Goal: Information Seeking & Learning: Check status

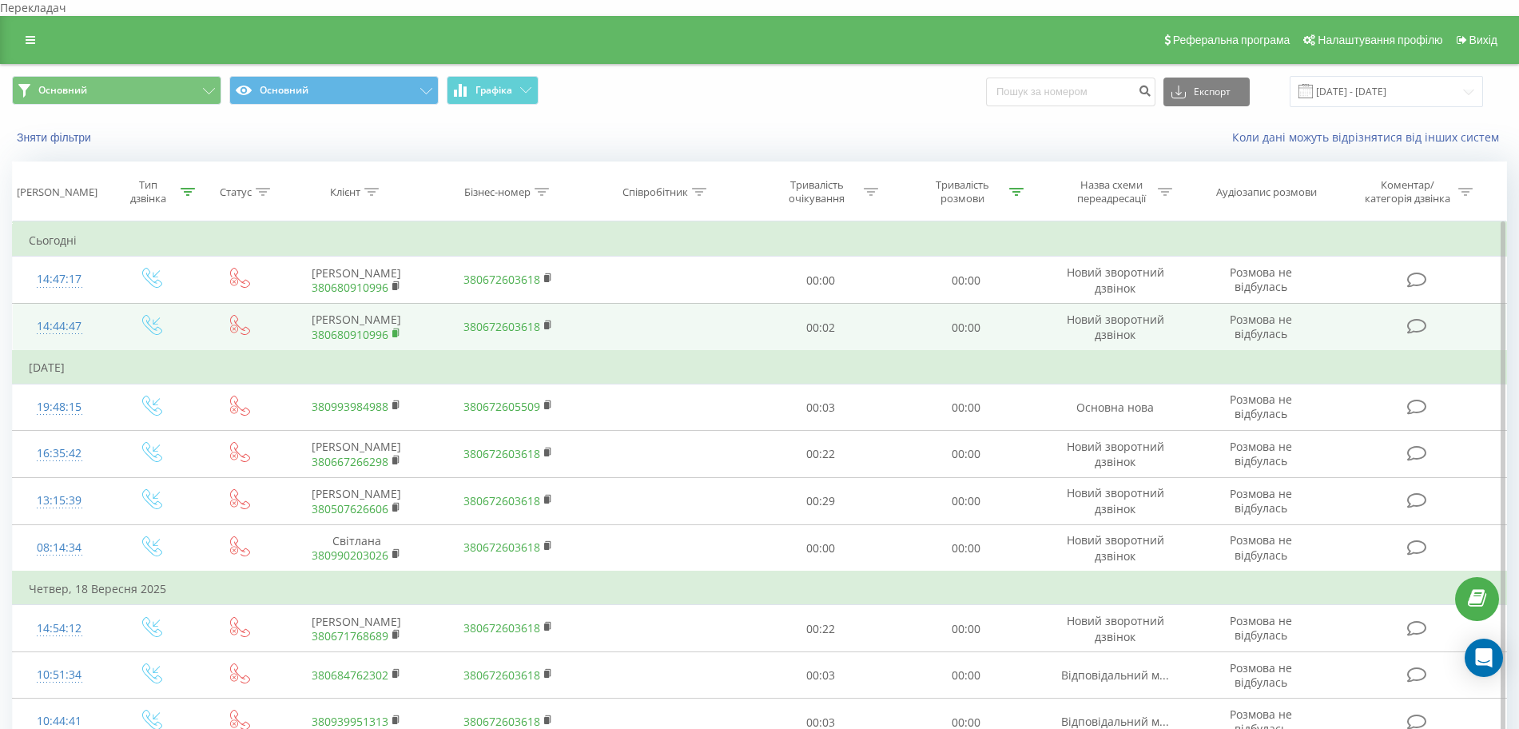
click at [395, 337] on rect at bounding box center [394, 333] width 5 height 7
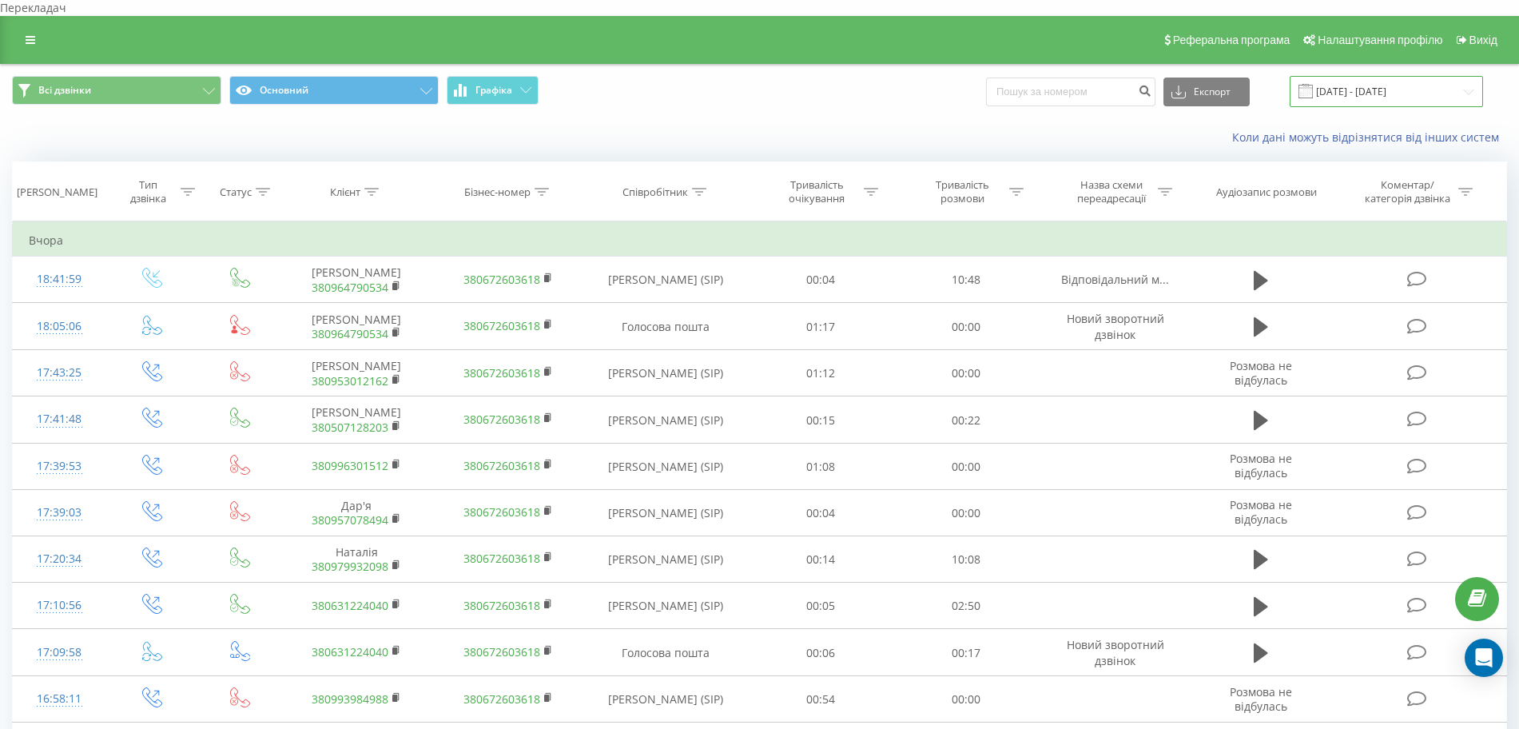
click at [1386, 76] on input "20.08.2025 - 20.09.2025" at bounding box center [1385, 91] width 193 height 31
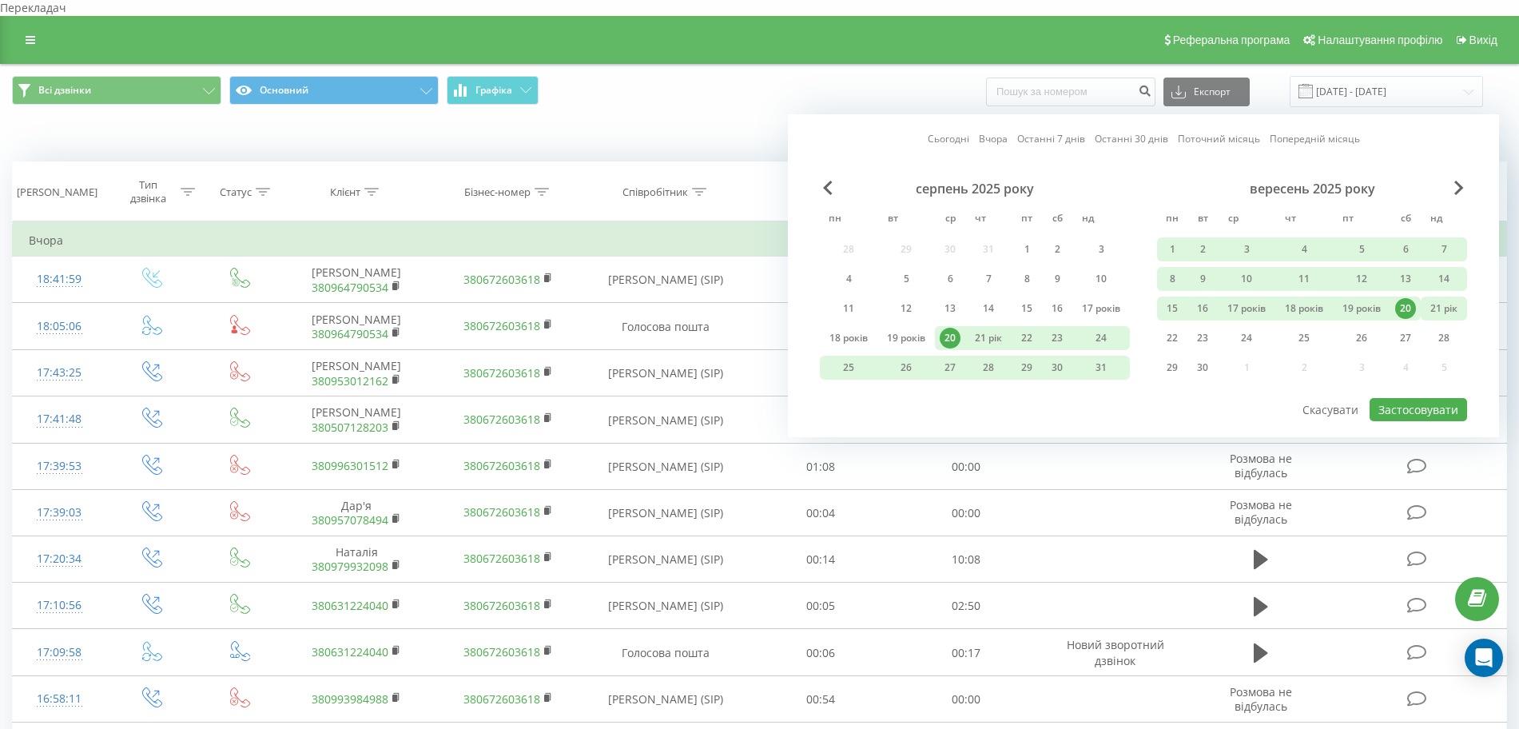
click at [1432, 301] on font "21 рік" at bounding box center [1443, 308] width 27 height 14
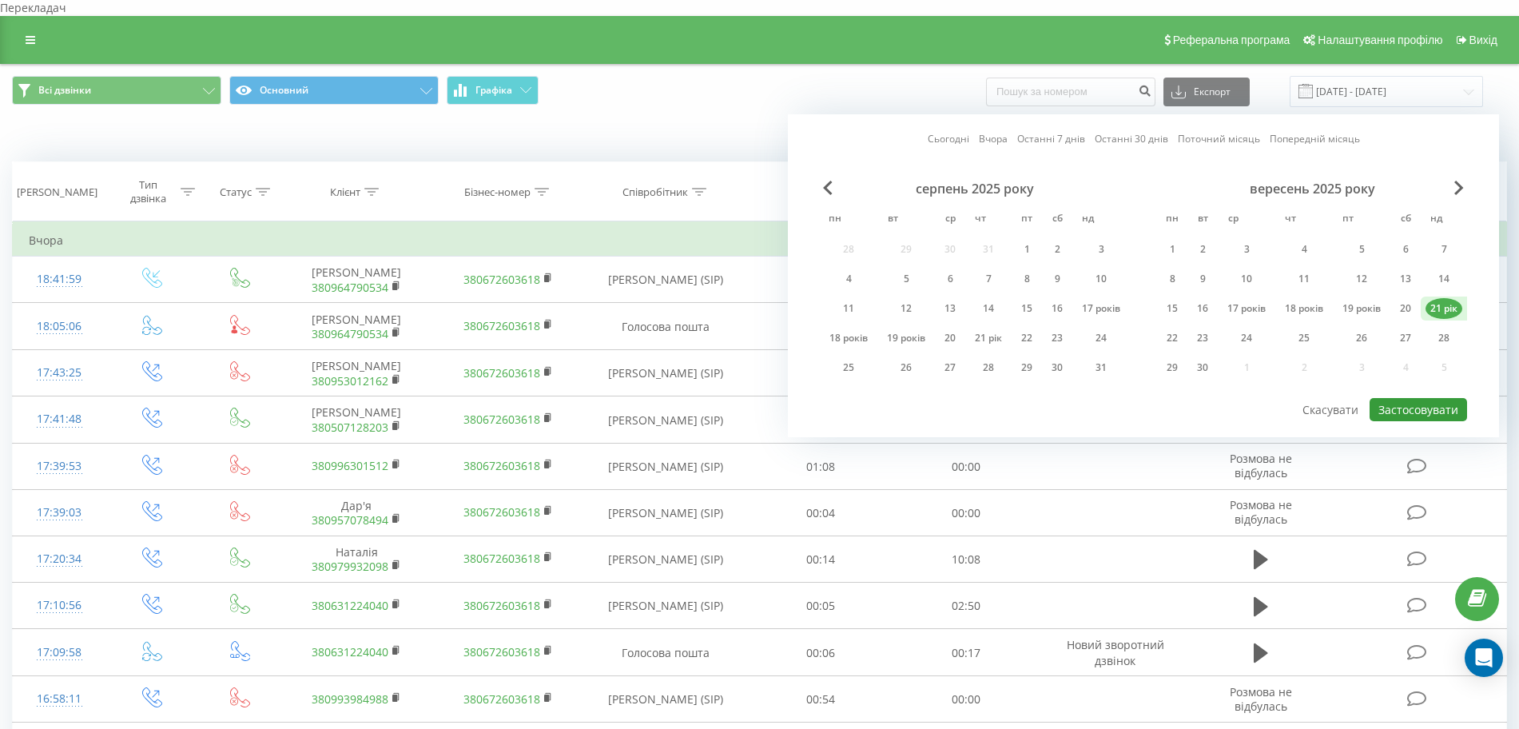
click at [1396, 402] on font "Застосовувати" at bounding box center [1418, 409] width 80 height 15
type input "21.09.2025 - 21.09.2025"
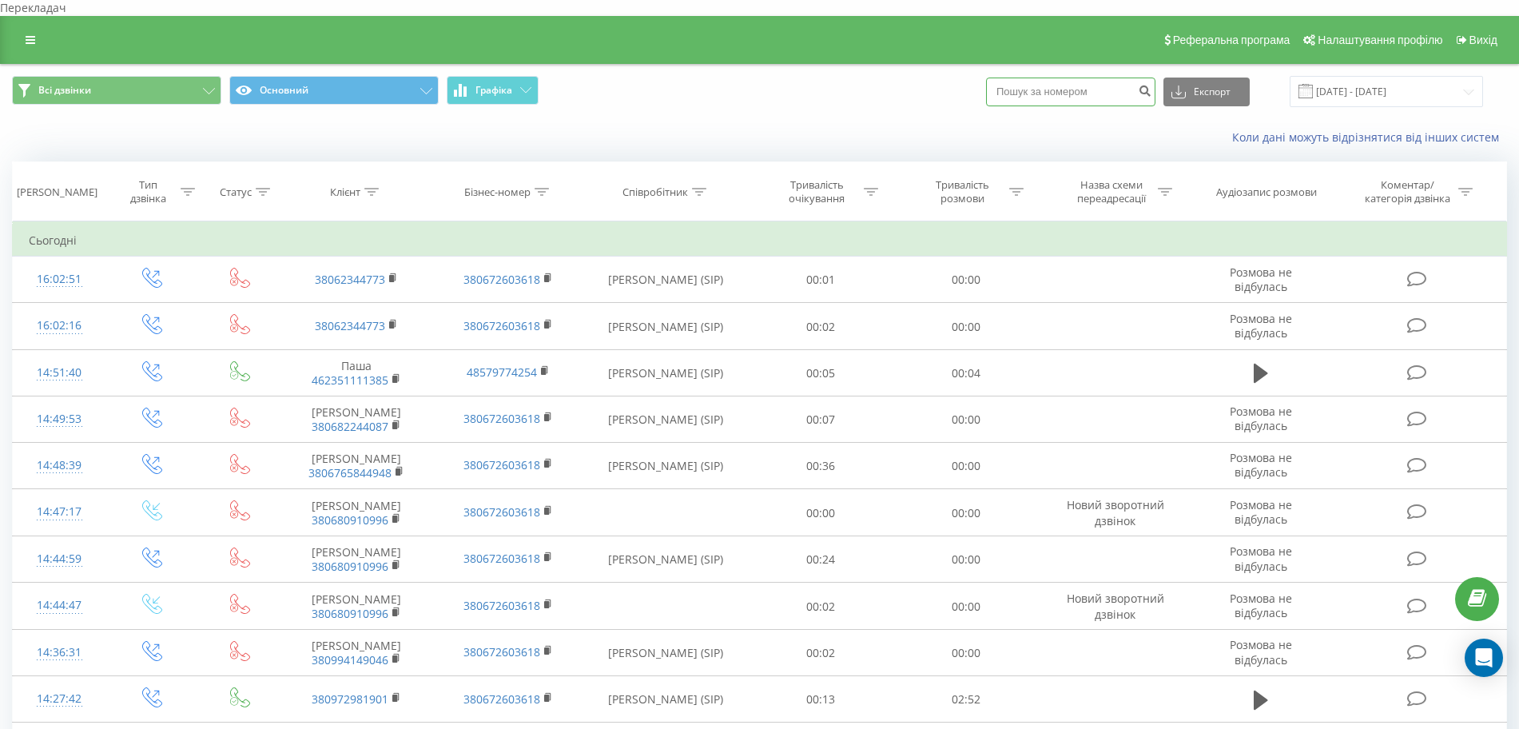
click at [1061, 84] on input at bounding box center [1070, 91] width 169 height 29
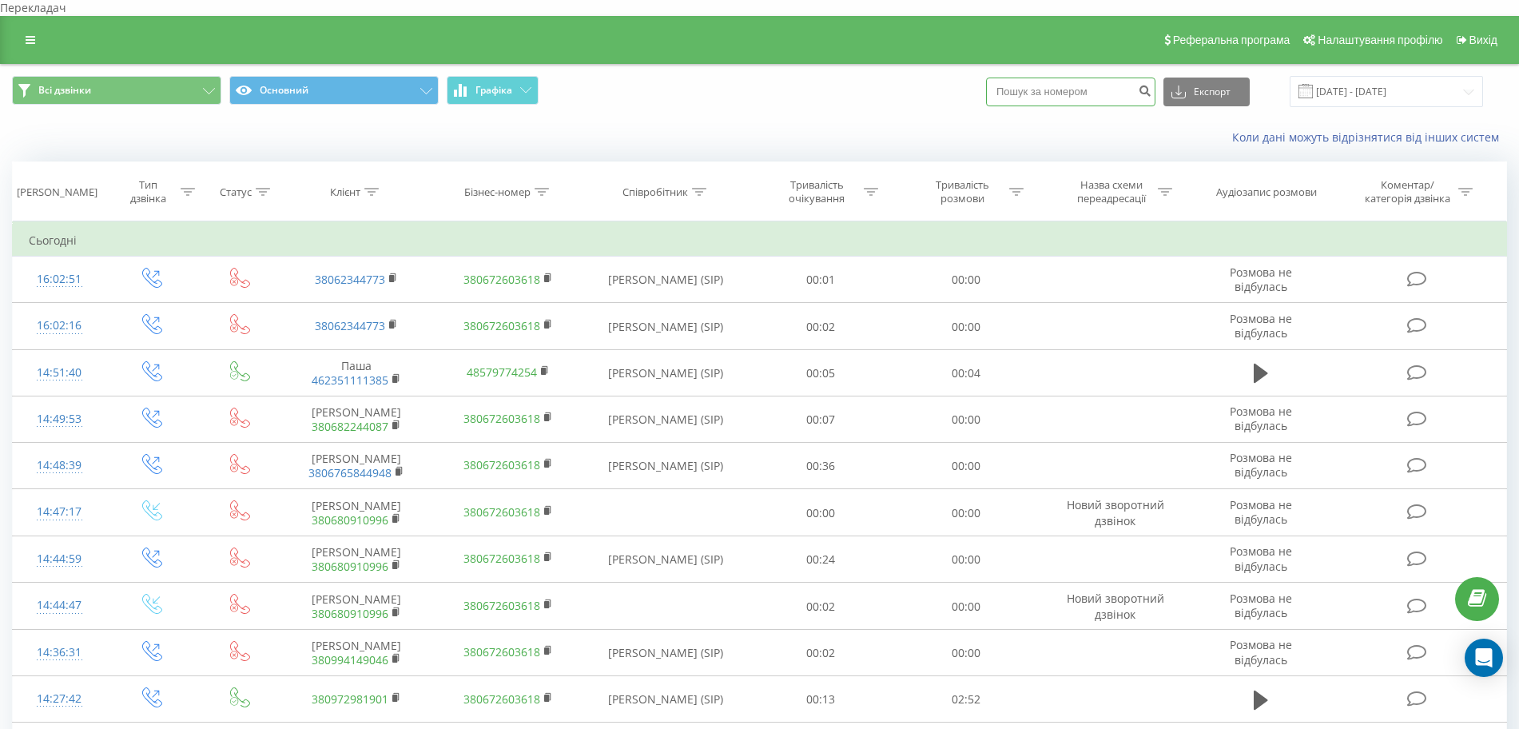
paste input "380680910996"
type input "380680910996"
